Goal: Find specific page/section: Find specific page/section

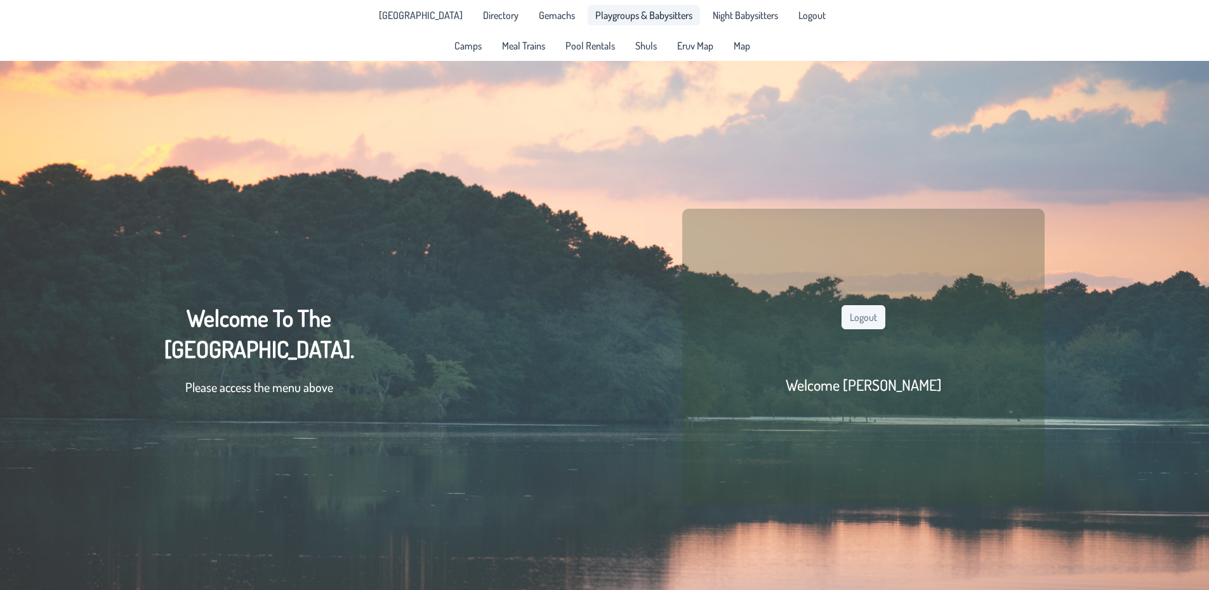
click at [632, 11] on span "Playgroups & Babysitters" at bounding box center [643, 15] width 97 height 10
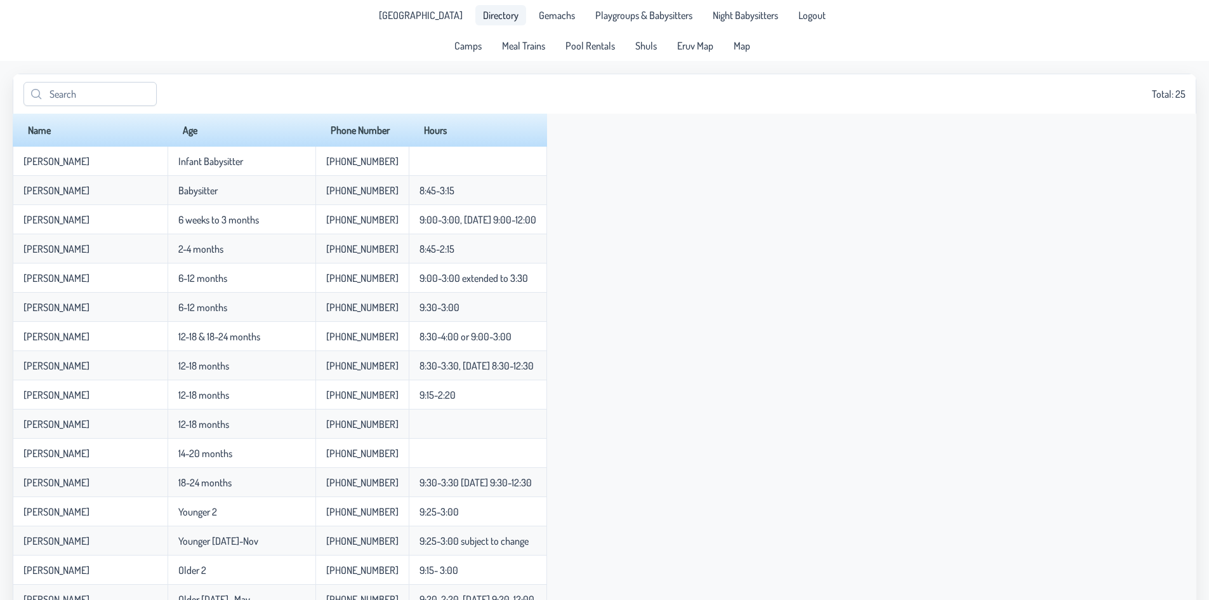
click at [483, 17] on span "Directory" at bounding box center [501, 15] width 36 height 10
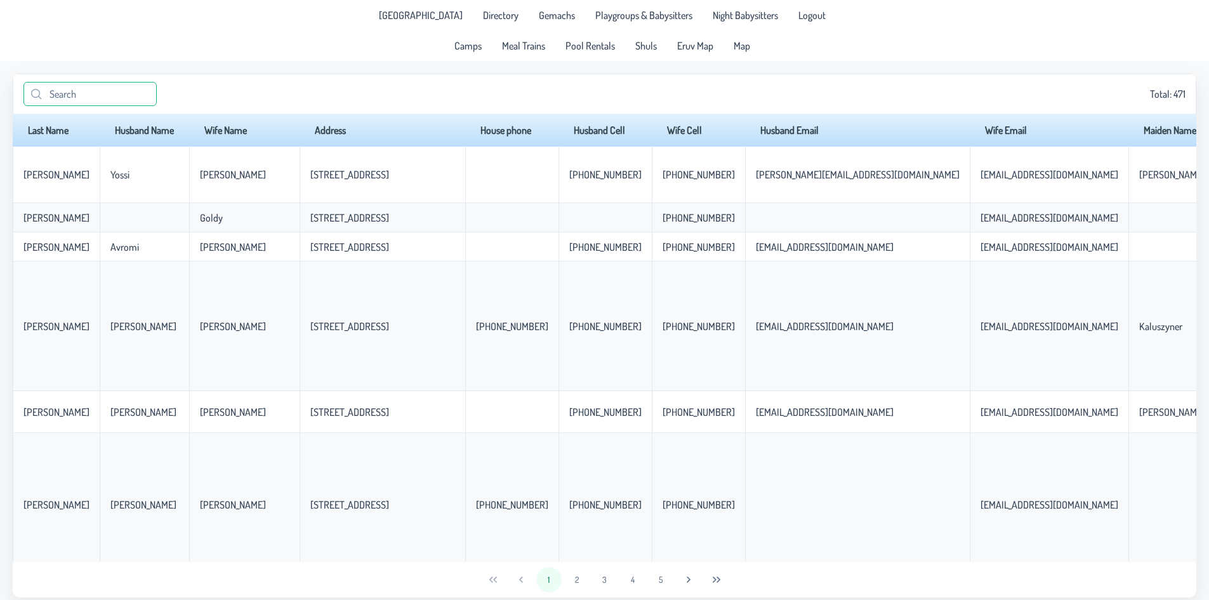
click at [126, 92] on input "text" at bounding box center [89, 94] width 133 height 24
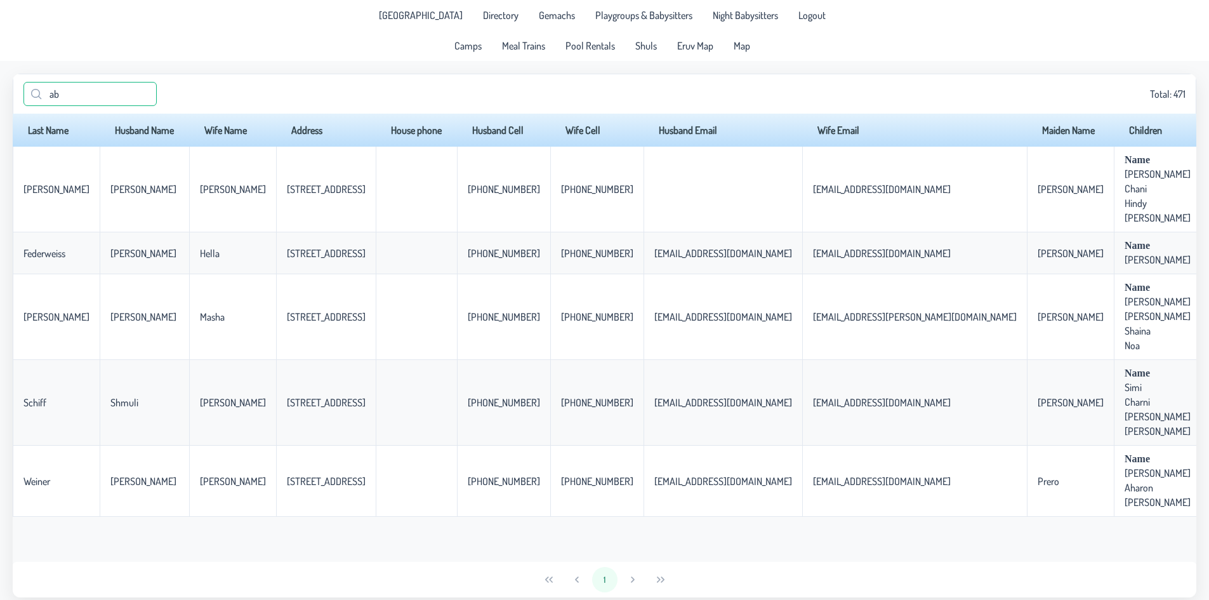
type input "a"
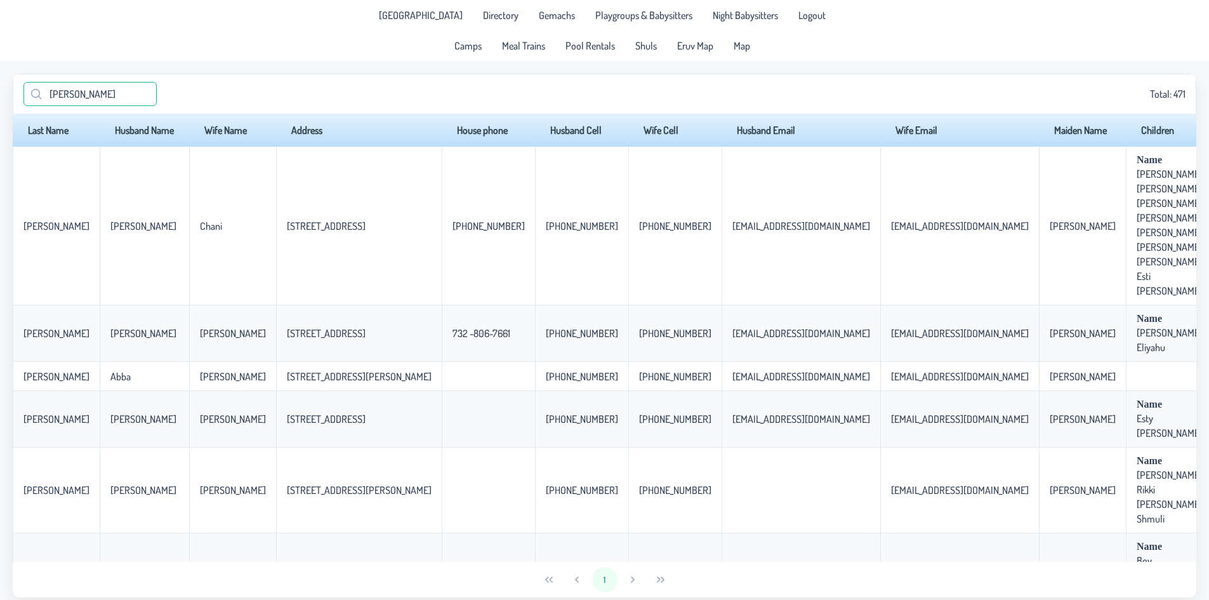
type input "[PERSON_NAME]"
